Goal: Consume media (video, audio)

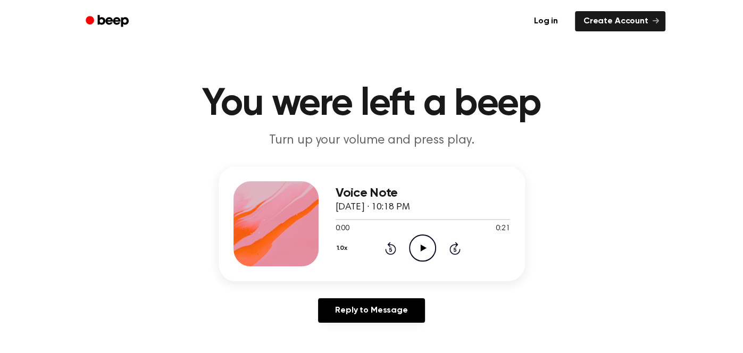
click at [428, 244] on icon "Play Audio" at bounding box center [422, 248] width 27 height 27
click at [455, 320] on div "Reply to Message" at bounding box center [372, 315] width 307 height 33
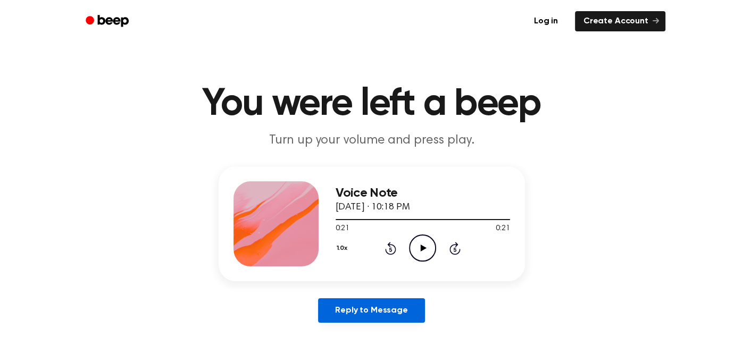
click at [351, 314] on link "Reply to Message" at bounding box center [371, 311] width 106 height 24
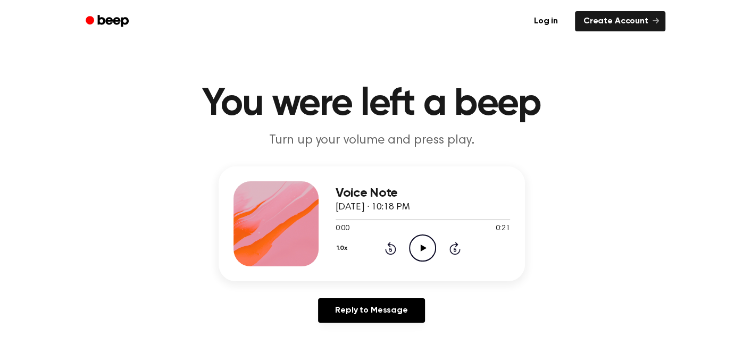
click at [423, 237] on icon "Play Audio" at bounding box center [422, 248] width 27 height 27
click at [462, 214] on div "Voice Note October 2, 2025 · 10:18 PM" at bounding box center [423, 200] width 175 height 29
click at [452, 251] on icon "Skip 5 seconds" at bounding box center [455, 249] width 12 height 14
click at [391, 244] on icon at bounding box center [390, 248] width 11 height 13
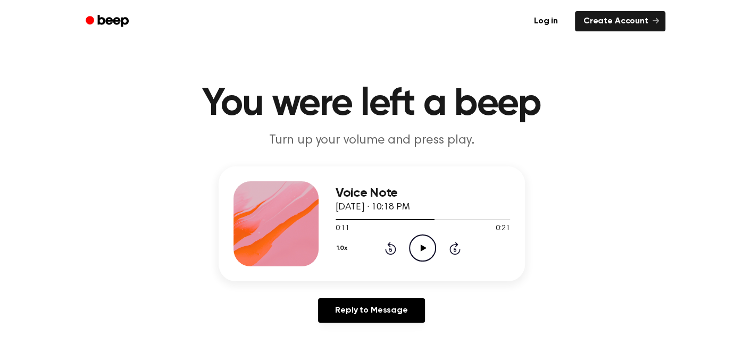
click at [395, 244] on icon "Rewind 5 seconds" at bounding box center [391, 249] width 12 height 14
click at [395, 246] on icon at bounding box center [390, 248] width 11 height 13
click at [410, 248] on icon "Play Audio" at bounding box center [422, 248] width 27 height 27
click at [456, 256] on div "1.0x Rewind 5 seconds Pause Audio Skip 5 seconds" at bounding box center [423, 248] width 175 height 27
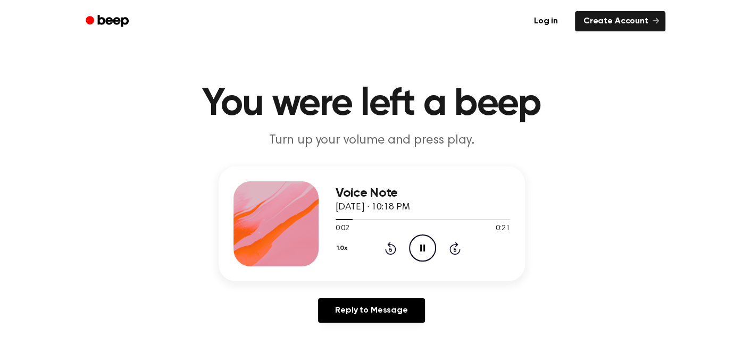
click at [455, 254] on icon at bounding box center [455, 248] width 11 height 13
click at [386, 249] on icon "Rewind 5 seconds" at bounding box center [391, 249] width 12 height 14
click at [387, 245] on icon "Rewind 5 seconds" at bounding box center [391, 249] width 12 height 14
click at [382, 239] on div "1.0x Rewind 5 seconds Pause Audio Skip 5 seconds" at bounding box center [423, 248] width 175 height 27
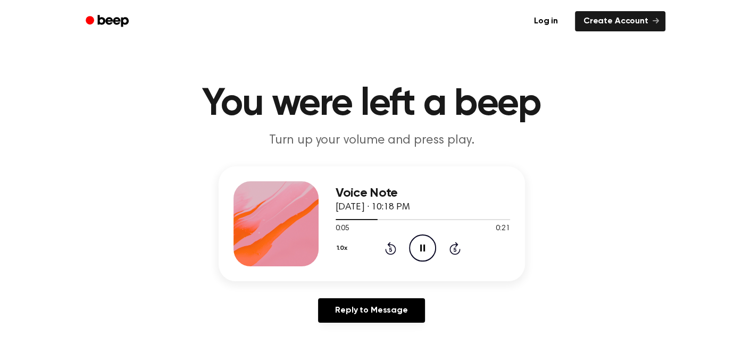
click at [390, 249] on icon at bounding box center [391, 249] width 3 height 4
click at [459, 254] on icon "Skip 5 seconds" at bounding box center [455, 249] width 12 height 14
